Goal: Use online tool/utility: Utilize a website feature to perform a specific function

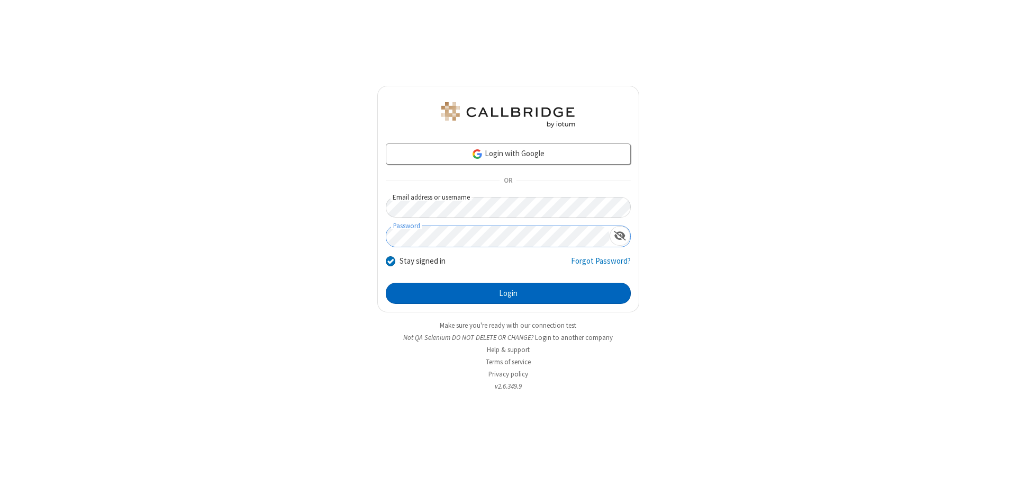
click at [508, 293] on button "Login" at bounding box center [508, 292] width 245 height 21
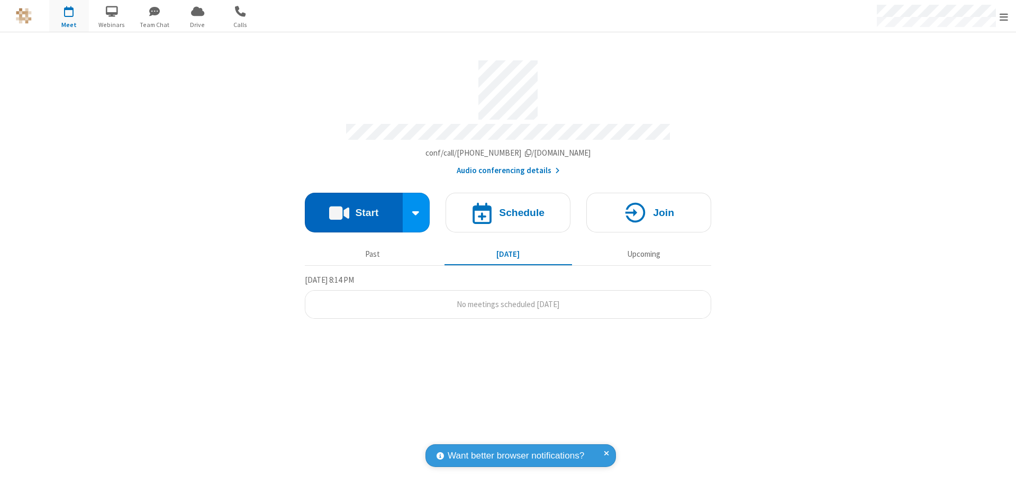
click at [353, 207] on button "Start" at bounding box center [354, 213] width 98 height 40
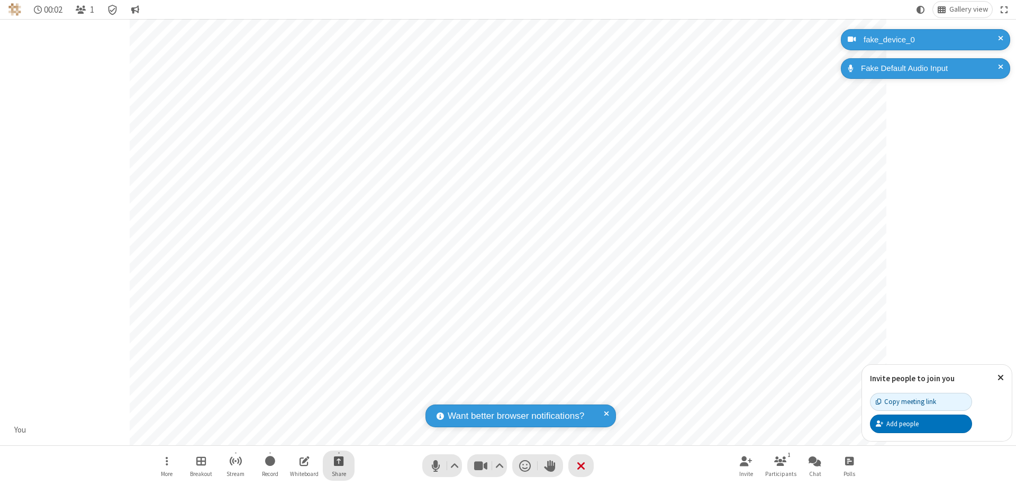
click at [339, 460] on span "Start sharing" at bounding box center [339, 460] width 10 height 13
click at [296, 435] on span "Share my screen" at bounding box center [296, 435] width 12 height 9
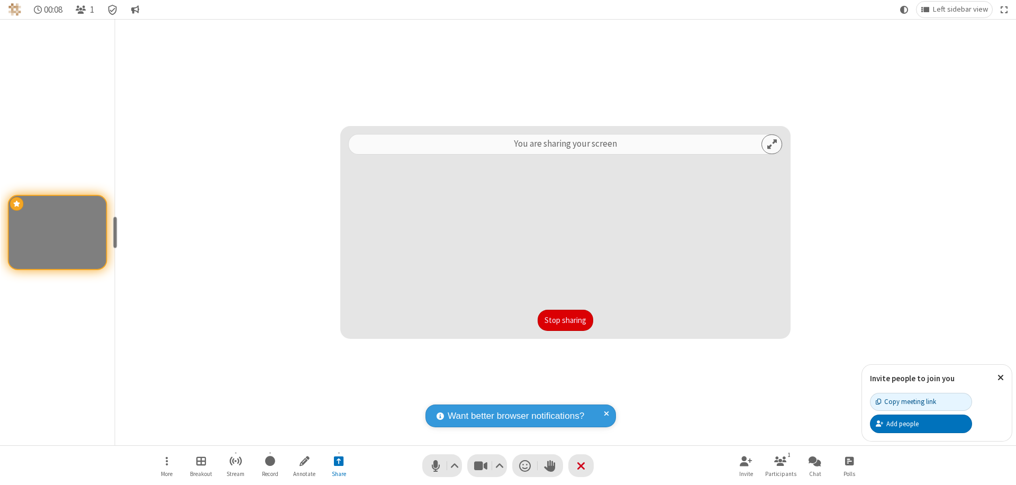
click at [565, 320] on button "Stop sharing" at bounding box center [565, 319] width 56 height 21
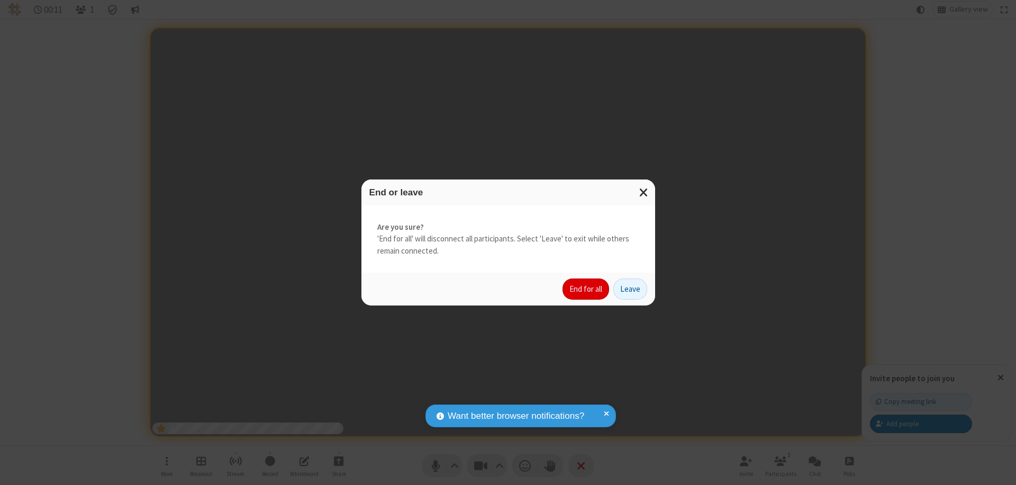
click at [586, 289] on button "End for all" at bounding box center [585, 288] width 47 height 21
